Goal: Task Accomplishment & Management: Use online tool/utility

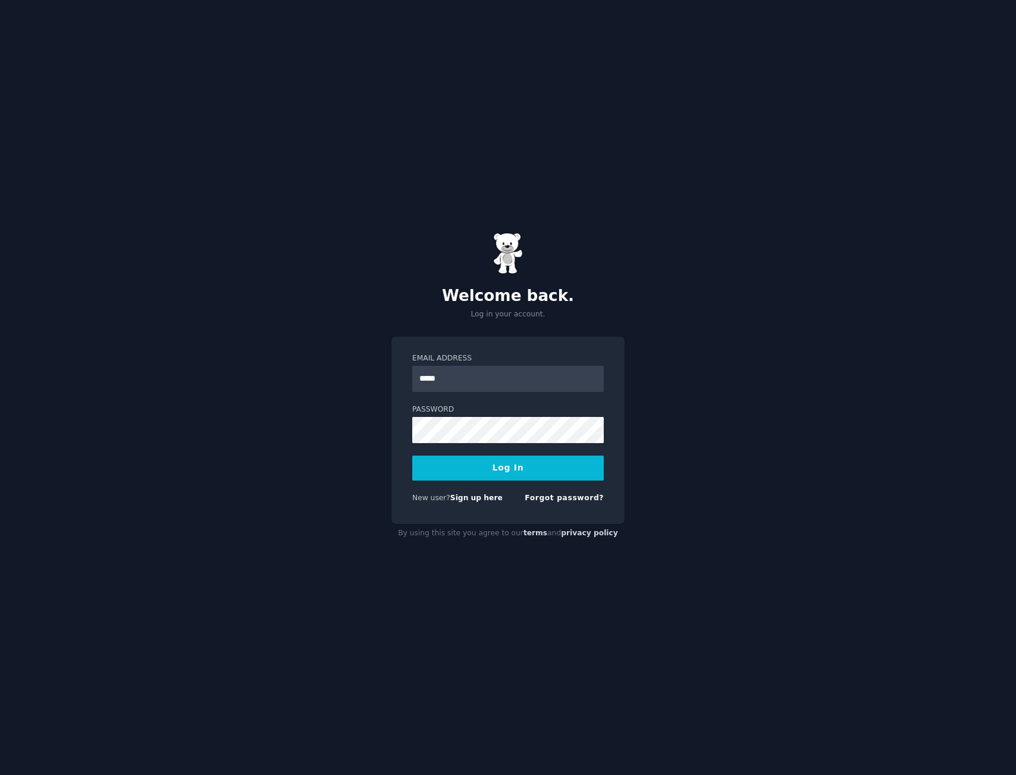
type input "**********"
click at [412, 456] on button "Log In" at bounding box center [508, 468] width 192 height 25
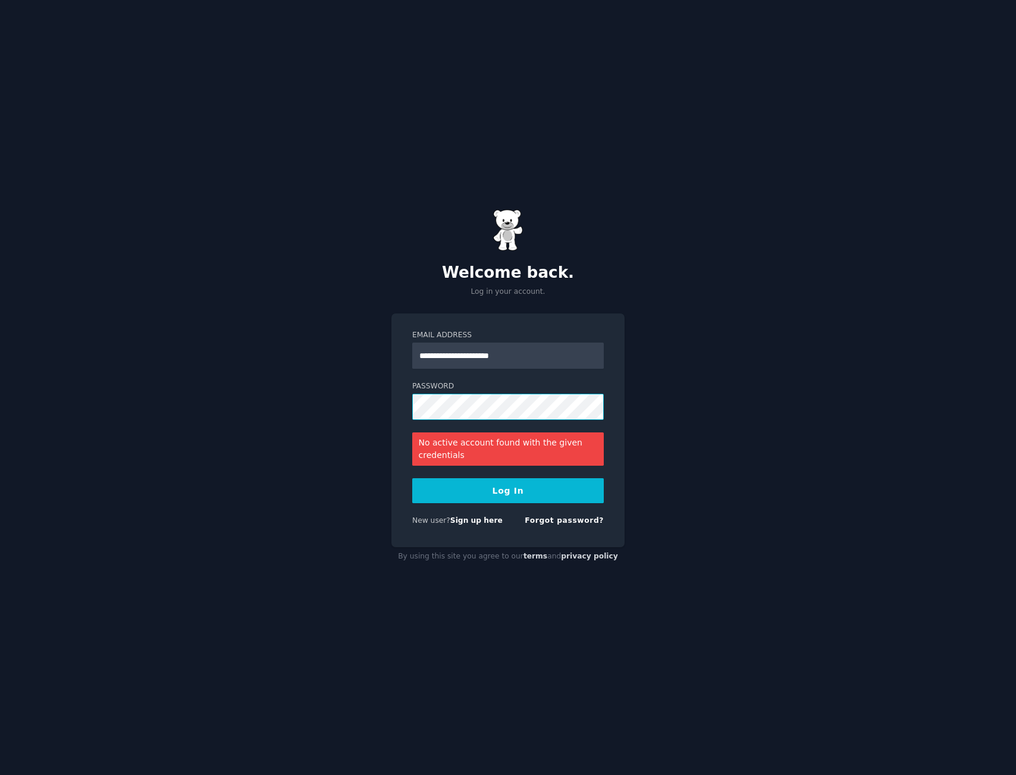
click at [382, 403] on div "**********" at bounding box center [508, 387] width 1016 height 775
click at [412, 478] on button "Log In" at bounding box center [508, 490] width 192 height 25
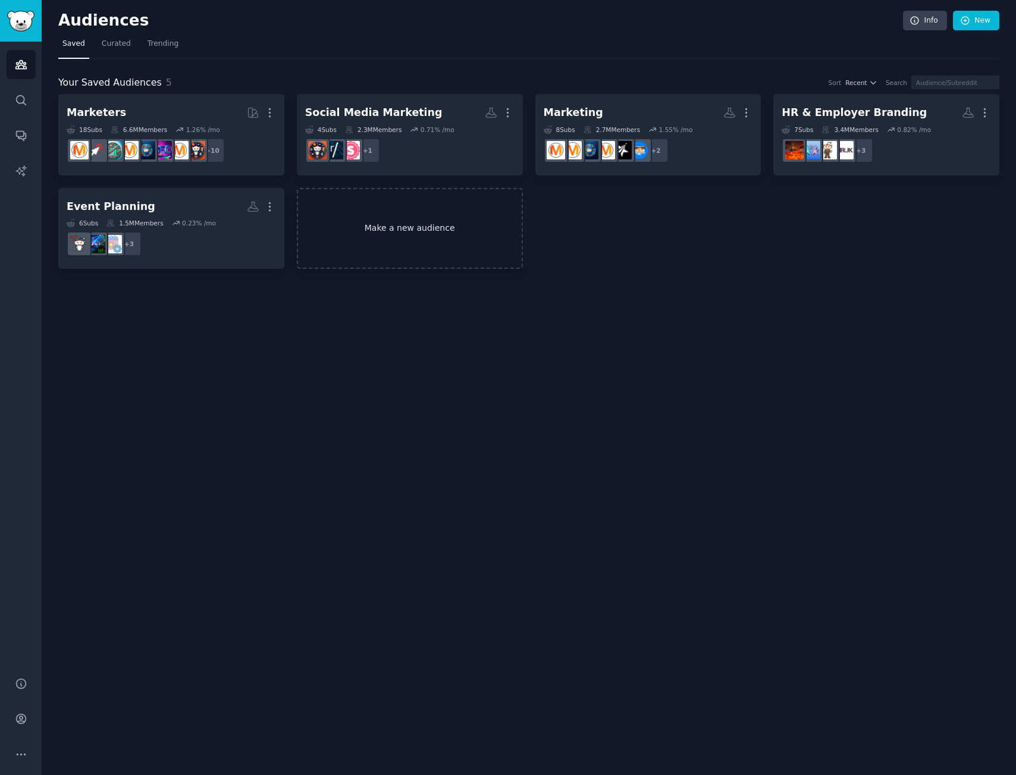
click at [405, 226] on link "Make a new audience" at bounding box center [410, 229] width 226 height 82
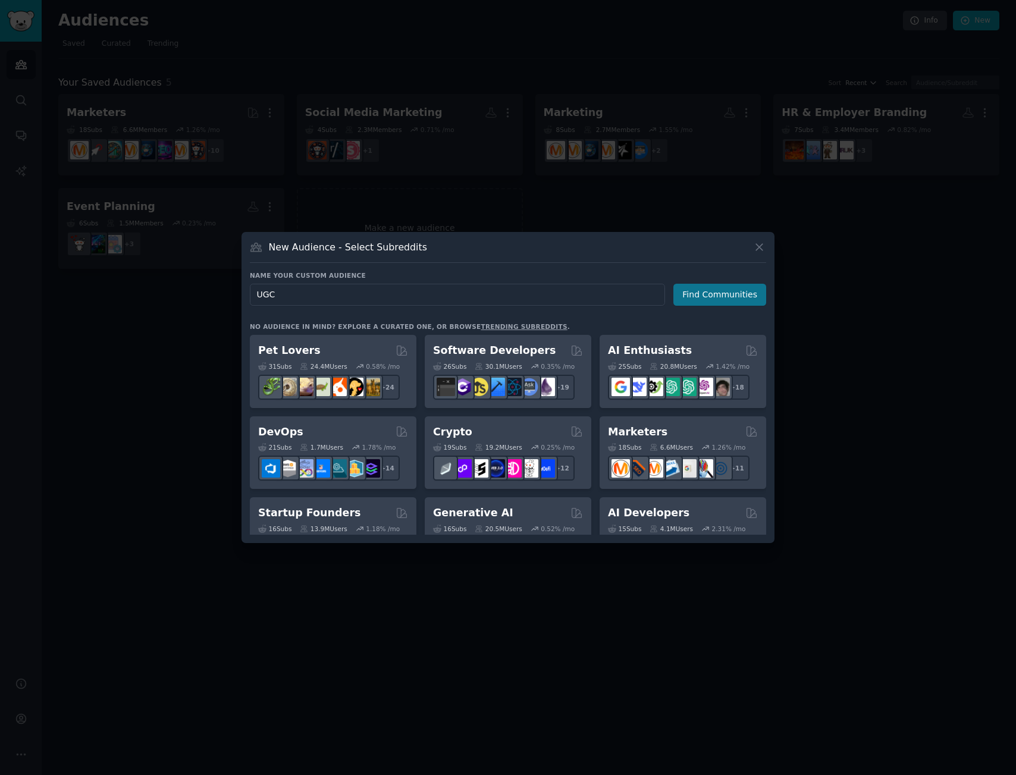
type input "UGC"
click at [707, 298] on button "Find Communities" at bounding box center [720, 295] width 93 height 22
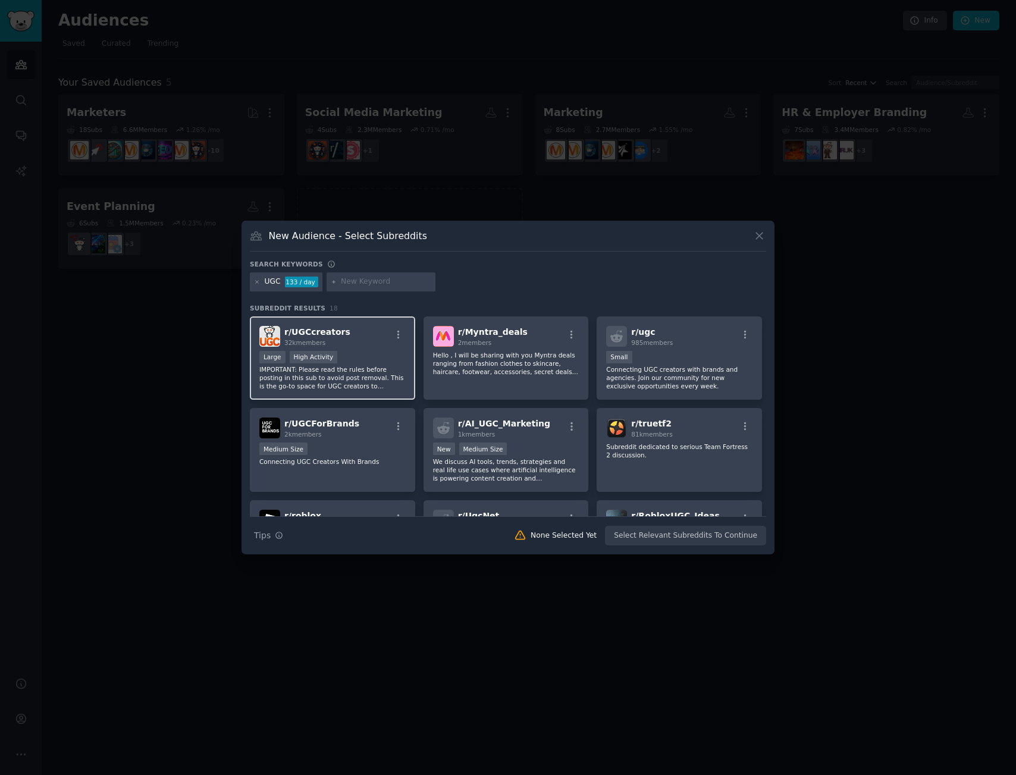
click at [386, 345] on div "r/ UGCcreators 32k members" at bounding box center [332, 336] width 146 height 21
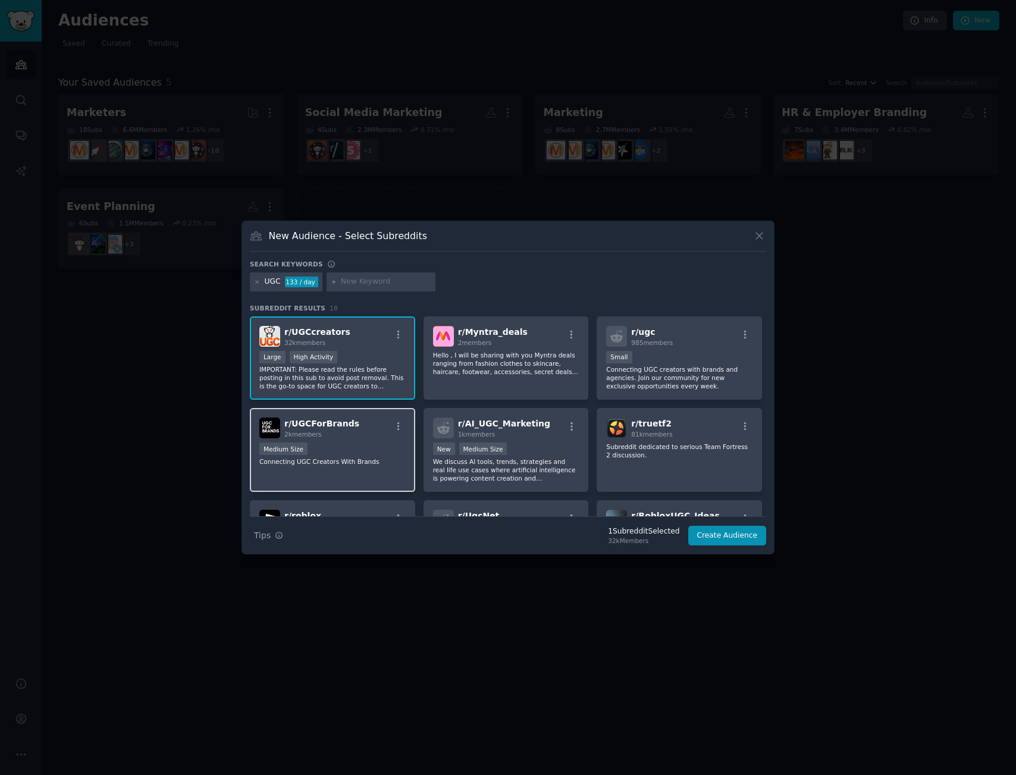
click at [374, 429] on div "r/ UGCForBrands 2k members" at bounding box center [332, 428] width 146 height 21
drag, startPoint x: 649, startPoint y: 357, endPoint x: 611, endPoint y: 386, distance: 47.1
click at [649, 357] on div "Small" at bounding box center [679, 358] width 146 height 15
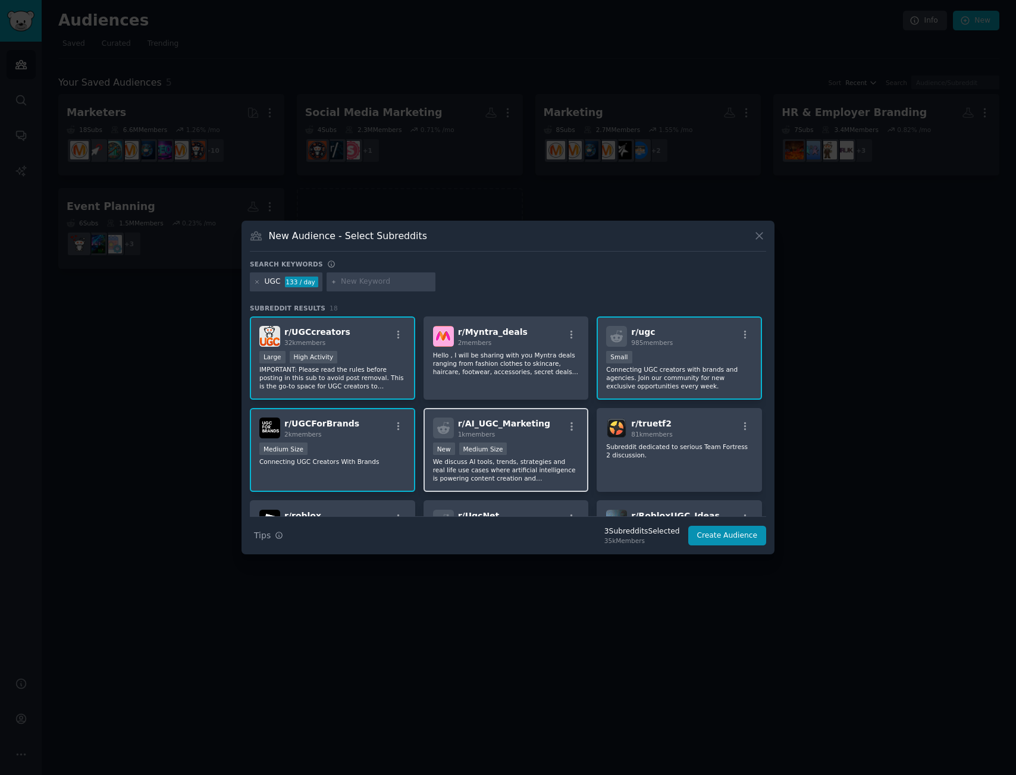
drag, startPoint x: 533, startPoint y: 440, endPoint x: 565, endPoint y: 440, distance: 31.5
click at [533, 440] on div "r/ AI_UGC_Marketing 1k members New Medium Size We discuss AI tools, trends, str…" at bounding box center [506, 450] width 165 height 84
click at [371, 281] on input "text" at bounding box center [386, 282] width 90 height 11
type input "user generated content"
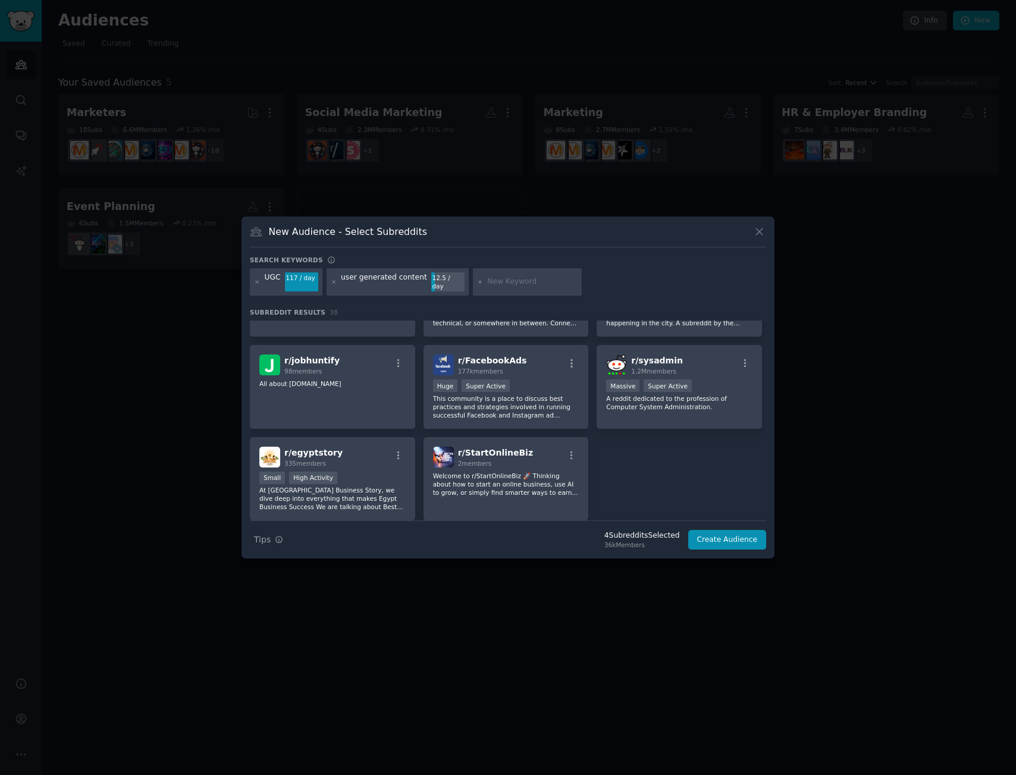
scroll to position [979, 0]
click at [727, 532] on button "Create Audience" at bounding box center [727, 540] width 79 height 20
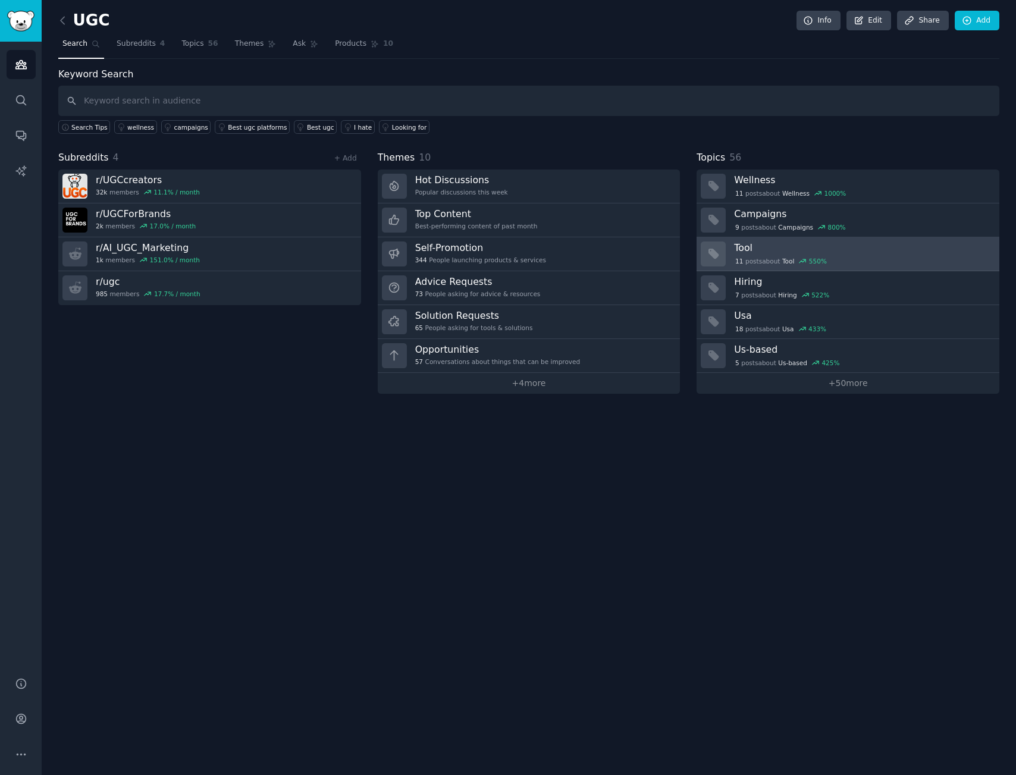
click at [851, 258] on div "11 post s about Tool 550 %" at bounding box center [862, 261] width 257 height 11
